Goal: Task Accomplishment & Management: Manage account settings

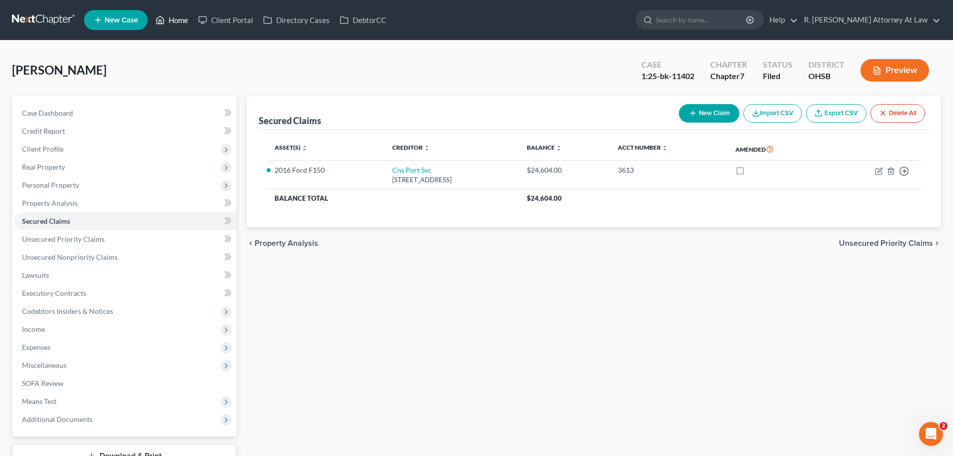
click at [176, 20] on link "Home" at bounding box center [172, 20] width 43 height 18
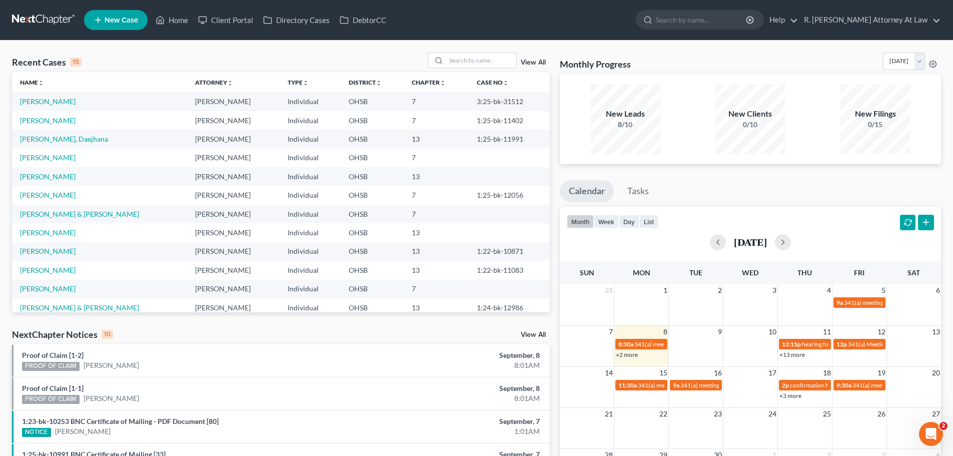
click at [516, 54] on div "View All" at bounding box center [489, 61] width 122 height 16
drag, startPoint x: 478, startPoint y: 71, endPoint x: 474, endPoint y: 62, distance: 9.9
click at [477, 70] on div "Recent Cases 15 View All" at bounding box center [281, 63] width 538 height 20
click at [474, 61] on input "search" at bounding box center [481, 60] width 70 height 15
type input "brown"
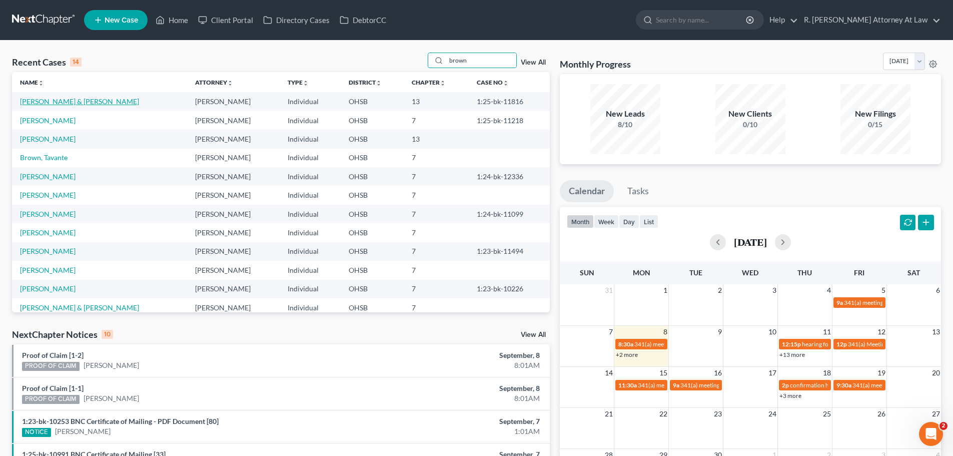
click at [40, 102] on link "[PERSON_NAME] & [PERSON_NAME]" at bounding box center [79, 101] width 119 height 9
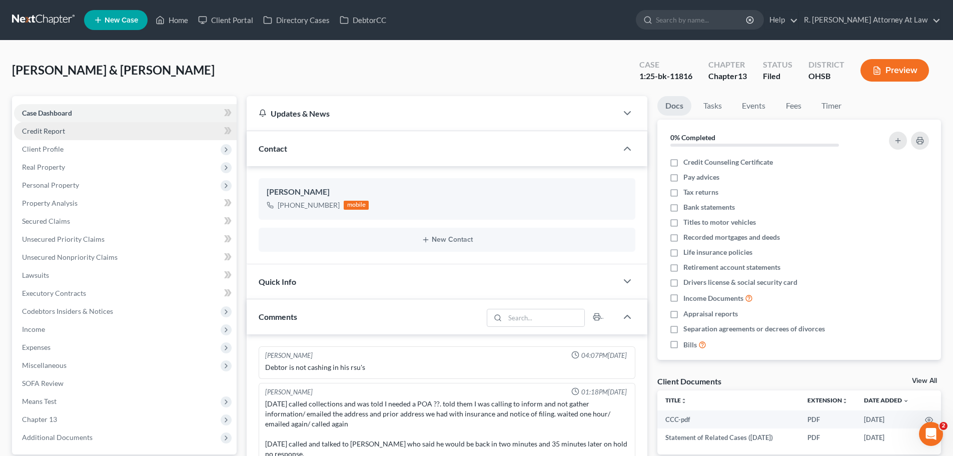
click at [42, 128] on span "Credit Report" at bounding box center [43, 131] width 43 height 9
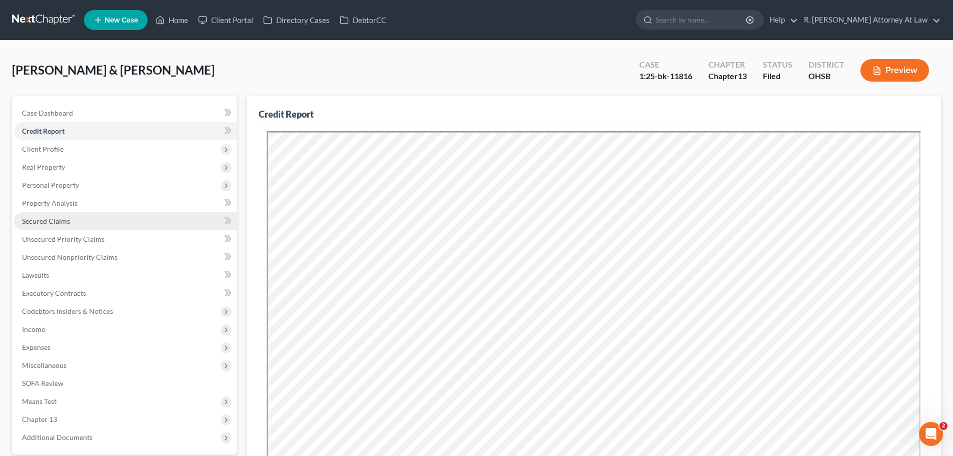
click at [45, 226] on link "Secured Claims" at bounding box center [125, 221] width 223 height 18
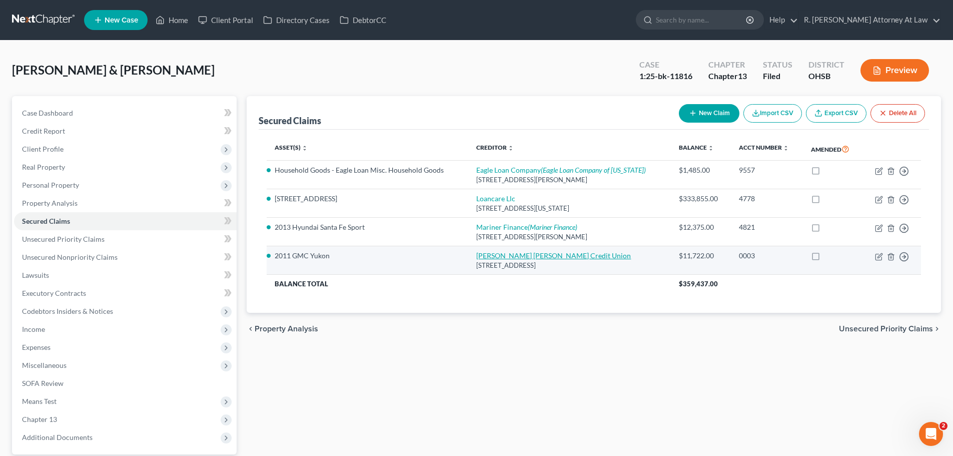
click at [507, 256] on link "[PERSON_NAME] [PERSON_NAME] Credit Union" at bounding box center [553, 255] width 155 height 9
select select "36"
select select "2"
select select "0"
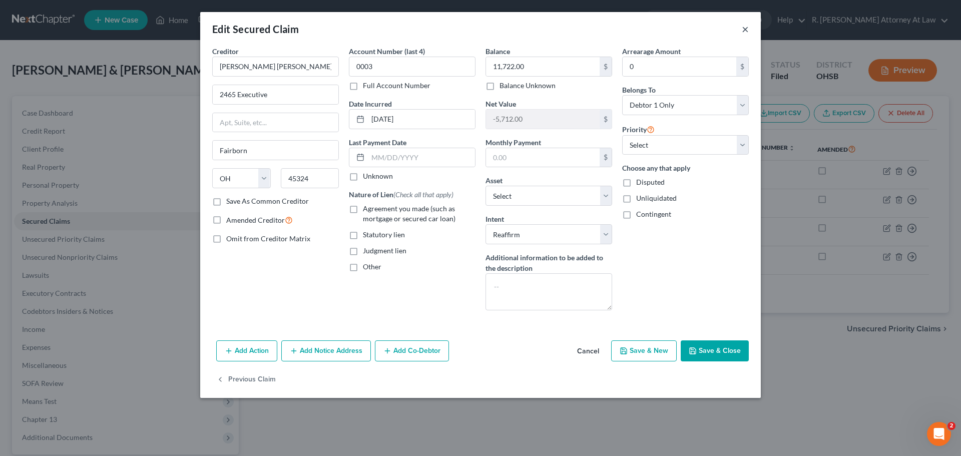
click at [744, 29] on button "×" at bounding box center [744, 29] width 7 height 12
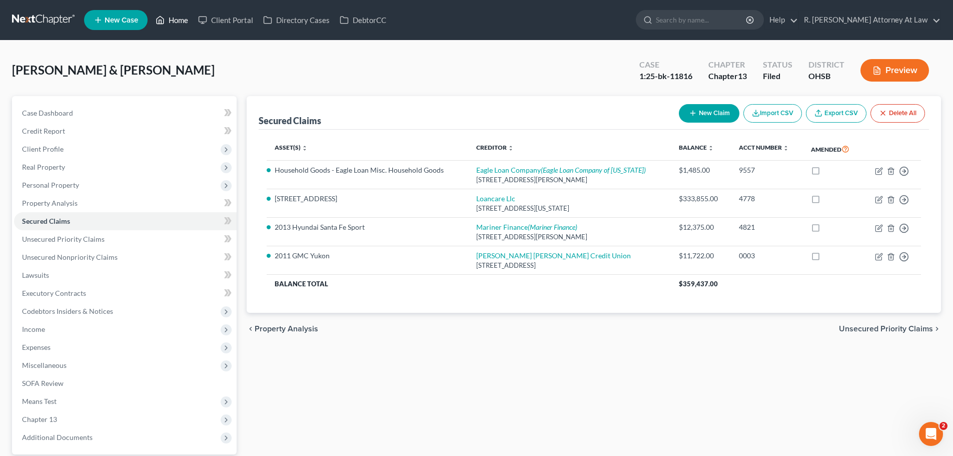
click at [174, 20] on link "Home" at bounding box center [172, 20] width 43 height 18
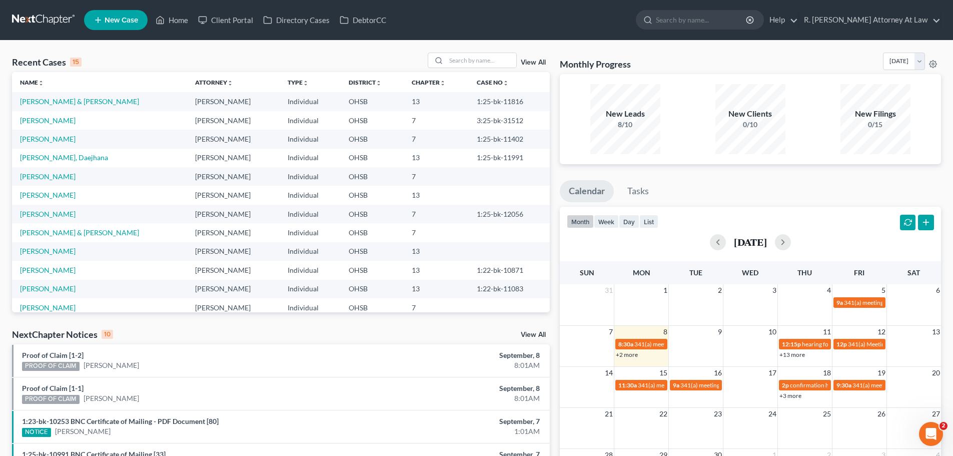
drag, startPoint x: 567, startPoint y: 25, endPoint x: 527, endPoint y: 29, distance: 40.2
click at [564, 25] on ul "New Case Home Client Portal Directory Cases DebtorCC - No Result - See all resu…" at bounding box center [512, 20] width 857 height 26
click at [64, 100] on link "[PERSON_NAME] & [PERSON_NAME]" at bounding box center [79, 101] width 119 height 9
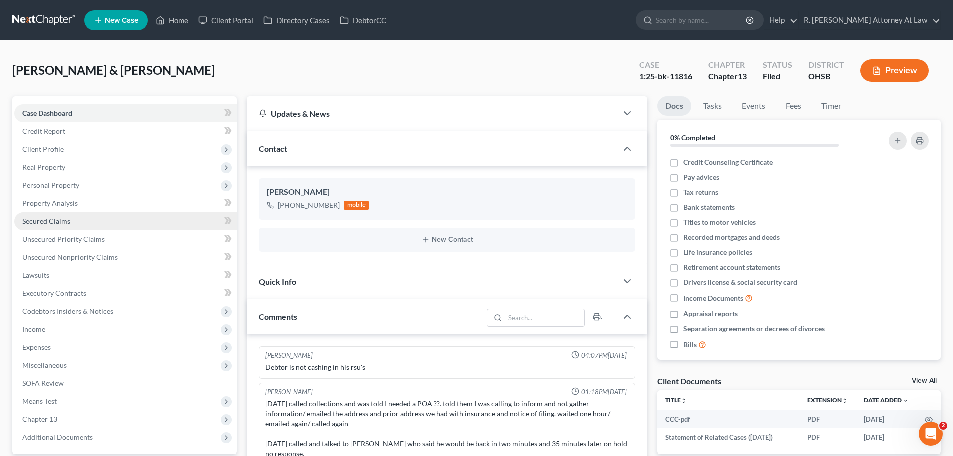
click at [48, 217] on span "Secured Claims" at bounding box center [46, 221] width 48 height 9
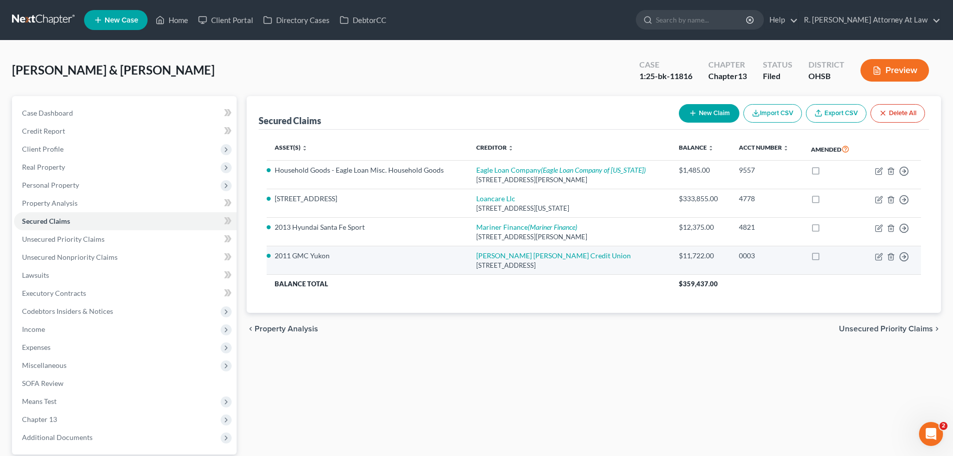
click at [308, 257] on li "2011 GMC Yukon" at bounding box center [368, 256] width 186 height 10
click at [538, 255] on link "[PERSON_NAME] [PERSON_NAME] Credit Union" at bounding box center [553, 255] width 155 height 9
select select "36"
select select "6"
select select "2"
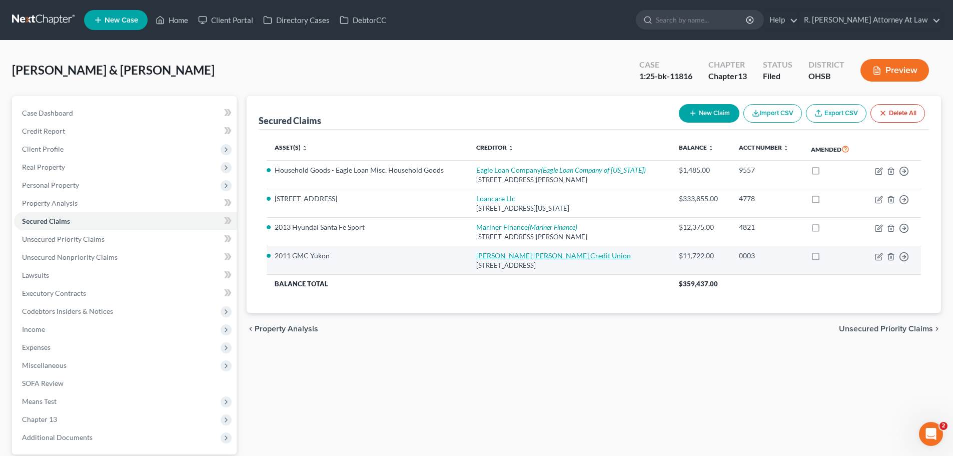
select select "0"
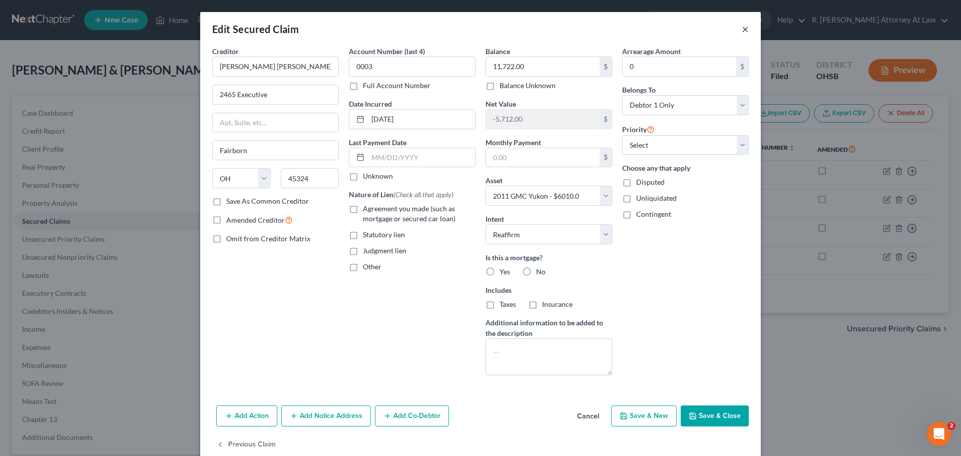
click at [741, 32] on button "×" at bounding box center [744, 29] width 7 height 12
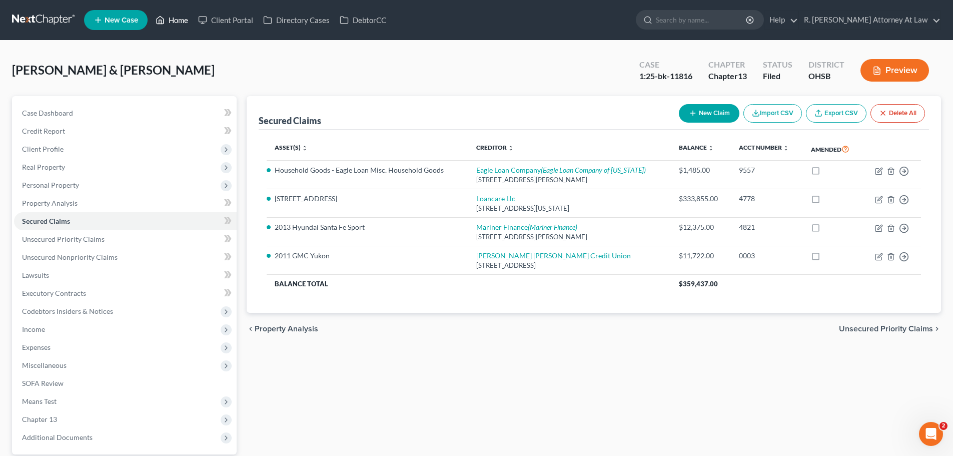
click at [179, 23] on link "Home" at bounding box center [172, 20] width 43 height 18
